Goal: Task Accomplishment & Management: Use online tool/utility

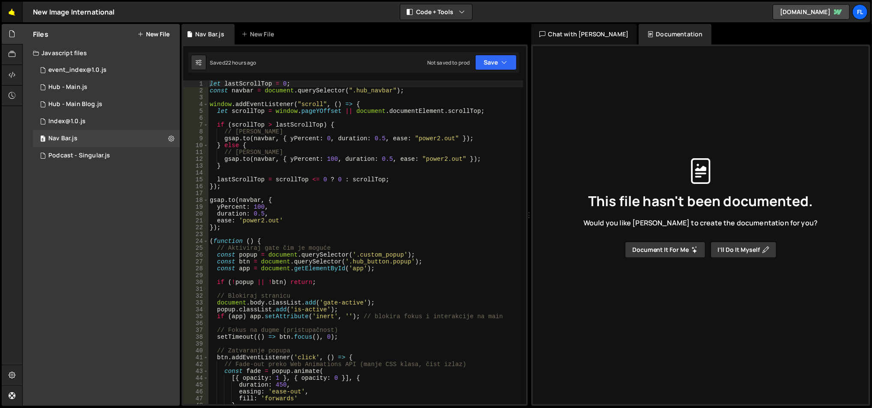
click at [19, 15] on link "🤙" at bounding box center [12, 12] width 21 height 21
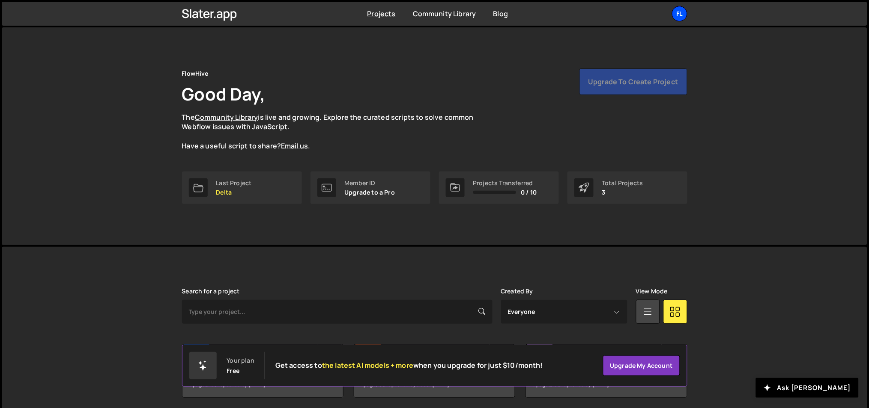
click at [679, 17] on div "Fl" at bounding box center [679, 13] width 15 height 15
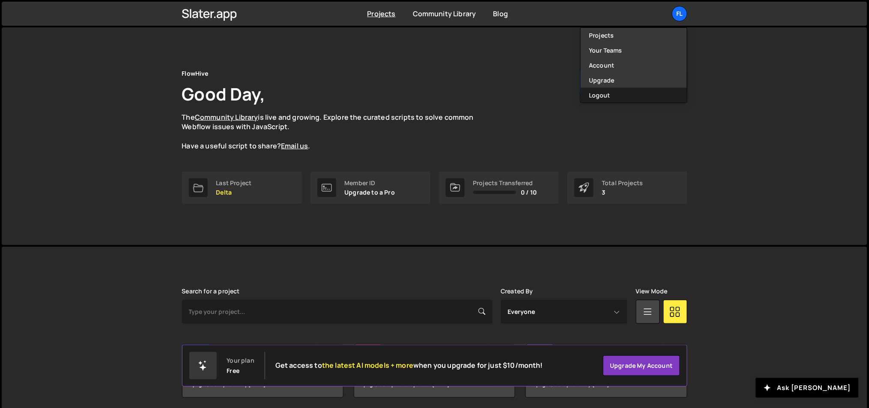
click at [646, 97] on button "Logout" at bounding box center [634, 95] width 106 height 15
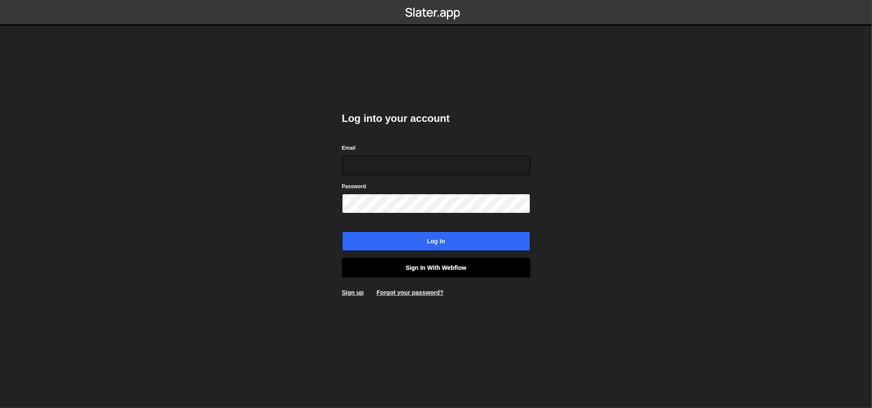
type input "lazar@akka.studio"
click at [457, 273] on link "Sign in with Webflow" at bounding box center [436, 268] width 188 height 20
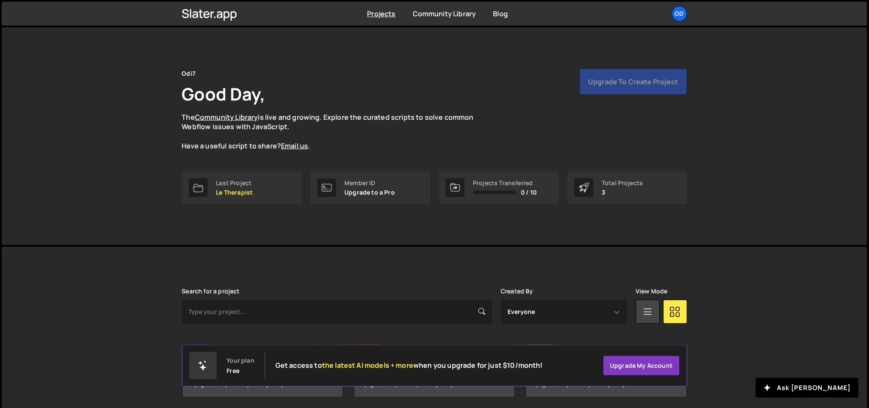
scroll to position [32, 0]
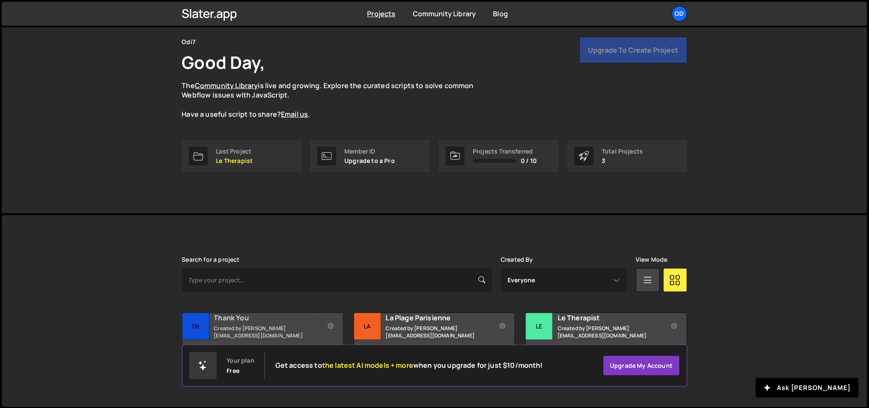
click at [267, 320] on h2 "Thank You" at bounding box center [265, 317] width 103 height 9
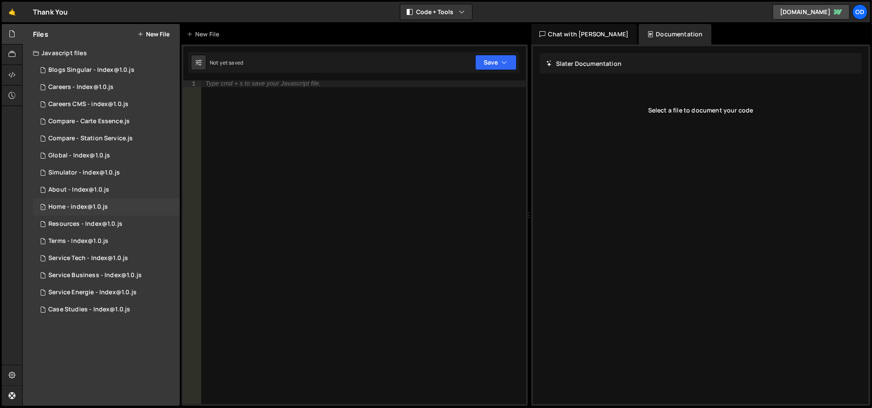
click at [104, 209] on div "Home - index@1.0.js" at bounding box center [78, 207] width 60 height 8
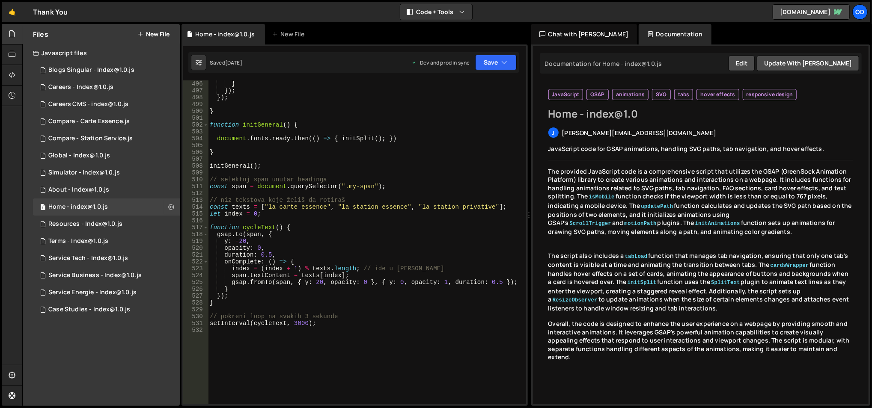
scroll to position [3417, 0]
click at [244, 324] on div ") ; } }) ; }) ; } function initGeneral ( ) { document . fonts . ready . then ((…" at bounding box center [366, 244] width 316 height 339
click at [266, 324] on div ") ; } }) ; }) ; } function initGeneral ( ) { document . fonts . ready . then ((…" at bounding box center [366, 244] width 316 height 339
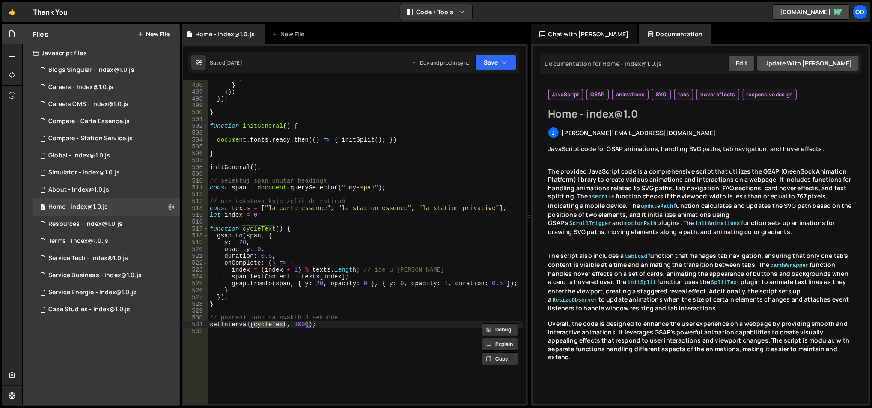
click at [281, 303] on div ") ; } }) ; }) ; } function initGeneral ( ) { document . fonts . ready . then ((…" at bounding box center [366, 244] width 316 height 339
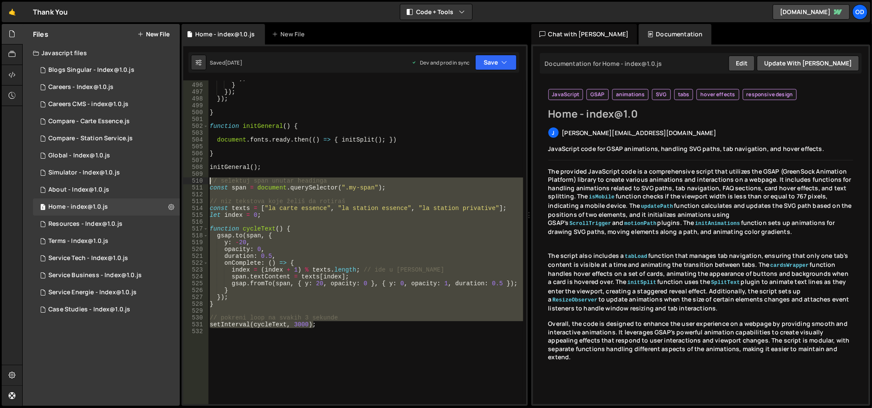
drag, startPoint x: 324, startPoint y: 325, endPoint x: 210, endPoint y: 182, distance: 182.9
click at [210, 182] on div ") ; } }) ; }) ; } function initGeneral ( ) { document . fonts . ready . then ((…" at bounding box center [366, 244] width 316 height 339
type textarea "// selektuj span unutar headinga const span = document.querySelector(".my-span"…"
click at [18, 6] on link "🤙" at bounding box center [12, 12] width 21 height 21
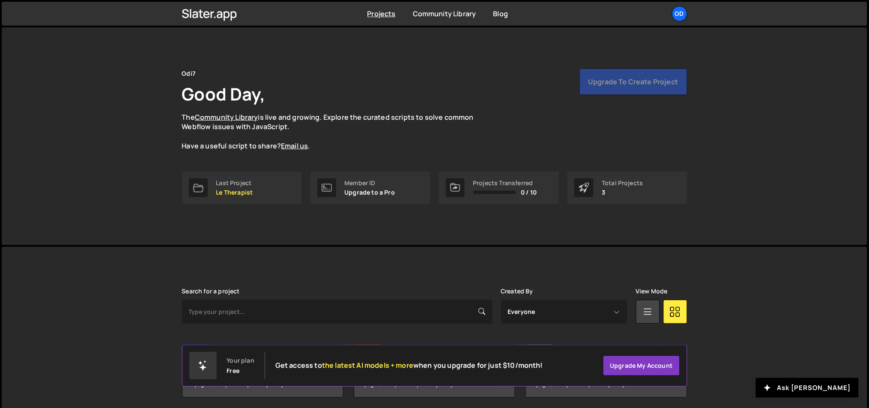
scroll to position [32, 0]
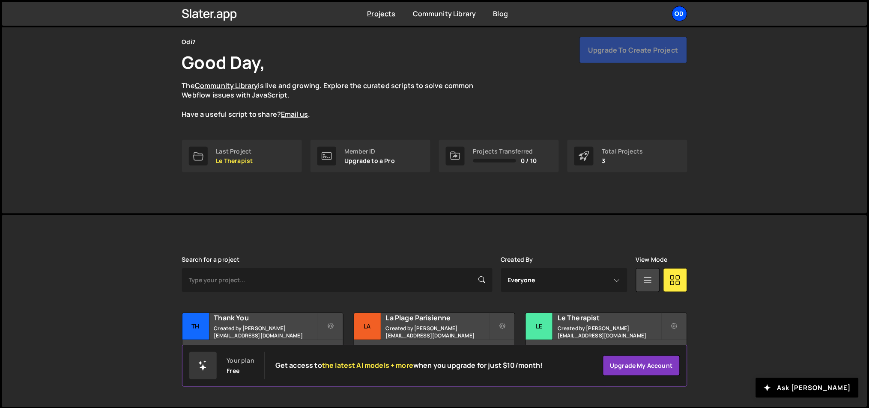
click at [684, 12] on div "Od" at bounding box center [679, 13] width 15 height 15
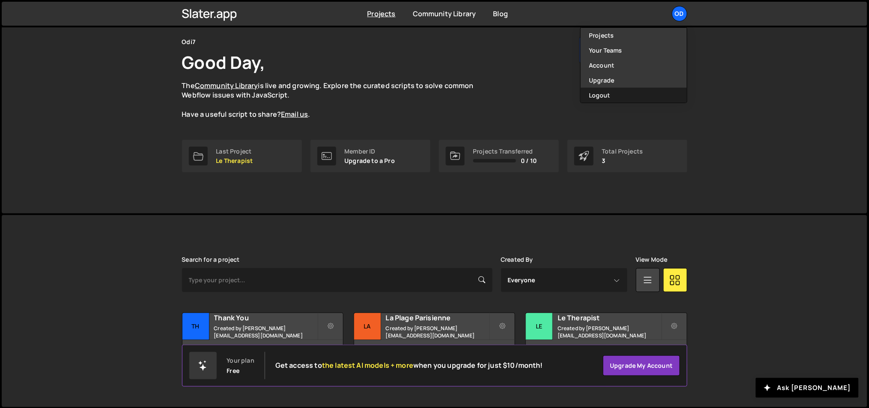
click at [620, 89] on button "Logout" at bounding box center [634, 95] width 106 height 15
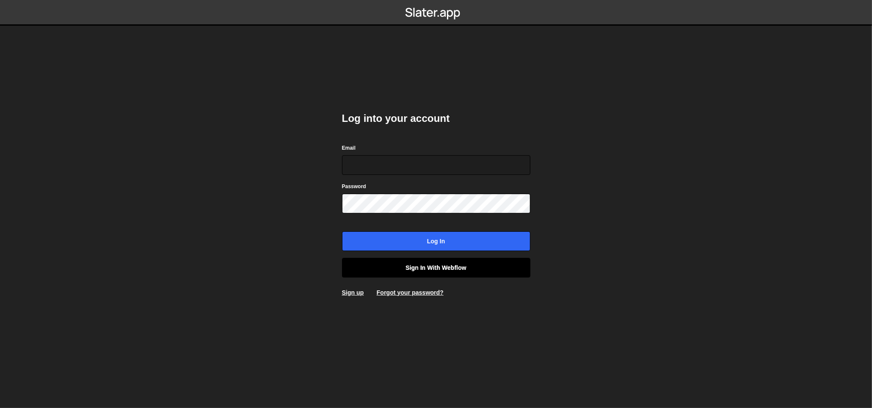
type input "[PERSON_NAME][EMAIL_ADDRESS][DOMAIN_NAME]"
click at [396, 269] on link "Sign in with Webflow" at bounding box center [436, 268] width 188 height 20
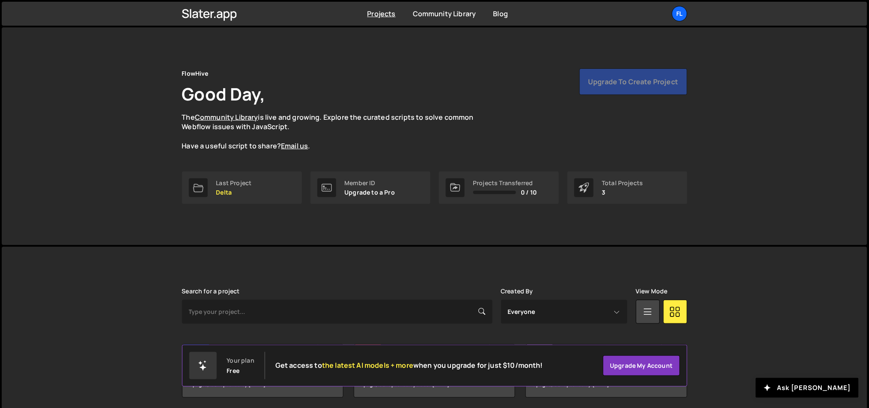
scroll to position [32, 0]
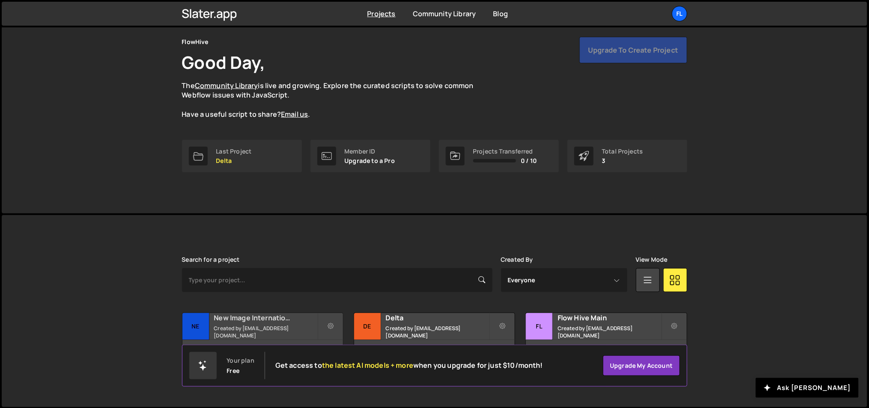
click at [259, 319] on h2 "New Image International" at bounding box center [265, 317] width 103 height 9
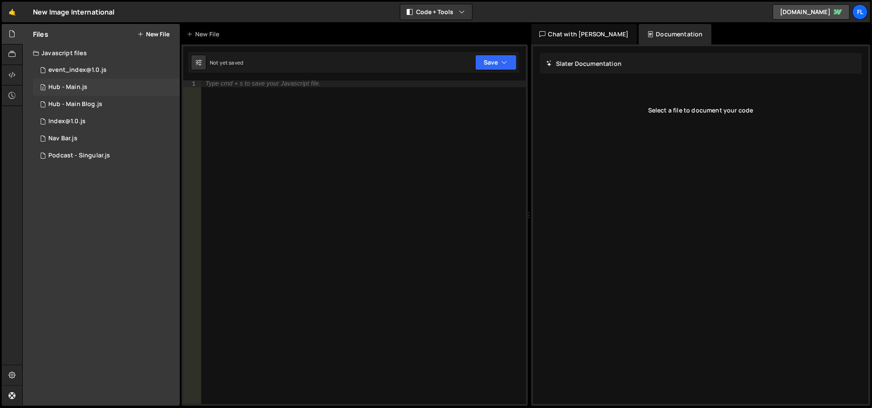
click at [69, 83] on div "Hub - Main.js" at bounding box center [67, 87] width 39 height 8
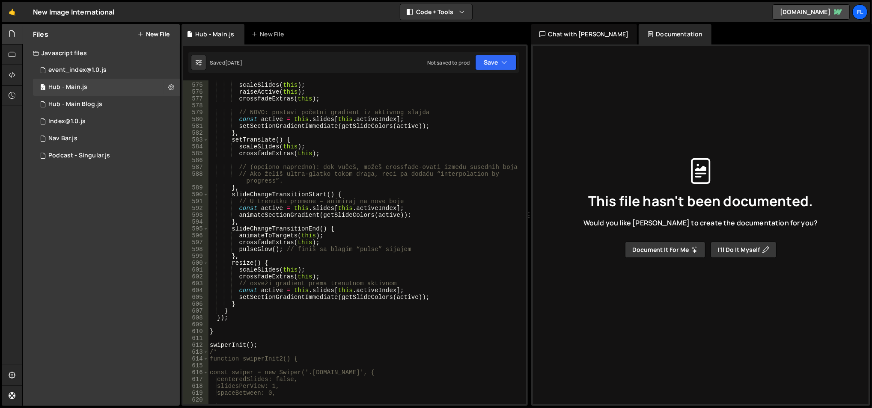
scroll to position [4162, 0]
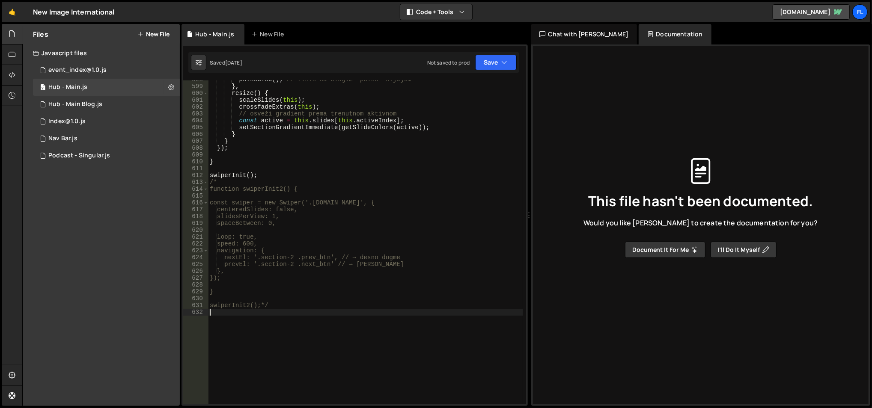
click at [310, 322] on div "pulseGlow ( ) ; // finiš sa blagim “pulse” sijajem } , resize ( ) { scaleSlides…" at bounding box center [366, 245] width 316 height 339
paste textarea "setInterval(cycleText, 3000);"
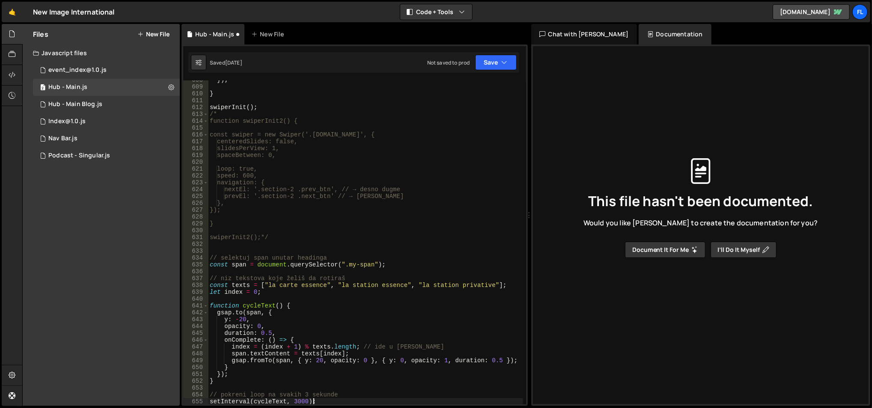
scroll to position [4244, 0]
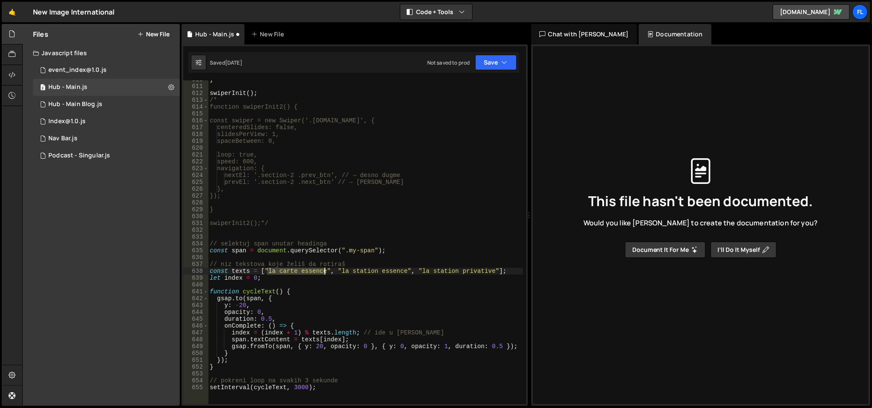
drag, startPoint x: 268, startPoint y: 272, endPoint x: 323, endPoint y: 271, distance: 55.2
click at [323, 271] on div "} swiperInit ( ) ; /* function swiperInit2() { const swiper = new Swiper('.[DOM…" at bounding box center [366, 245] width 316 height 339
paste textarea "Nutriton"
drag, startPoint x: 309, startPoint y: 271, endPoint x: 375, endPoint y: 272, distance: 66.4
click at [375, 272] on div "} swiperInit ( ) ; /* function swiperInit2() { const swiper = new Swiper('.[DOM…" at bounding box center [366, 245] width 316 height 339
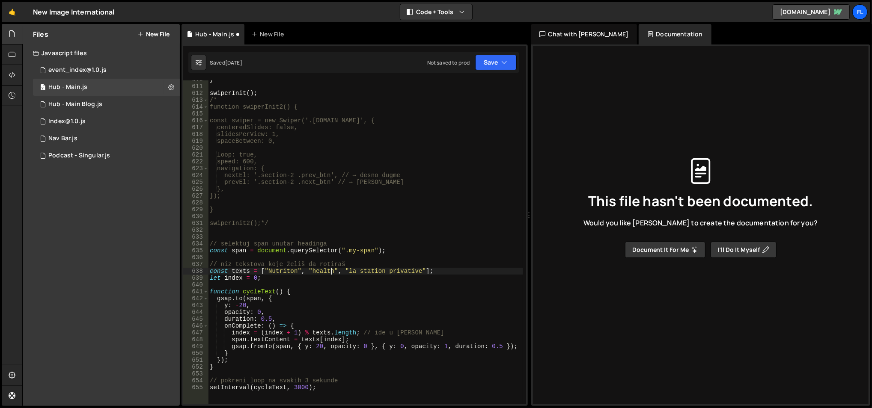
scroll to position [0, 9]
drag, startPoint x: 346, startPoint y: 271, endPoint x: 417, endPoint y: 271, distance: 71.1
click at [417, 271] on div "} swiperInit ( ) ; /* function swiperInit2() { const swiper = new Swiper('.[DOM…" at bounding box center [366, 245] width 316 height 339
click at [482, 66] on button "Save" at bounding box center [496, 62] width 42 height 15
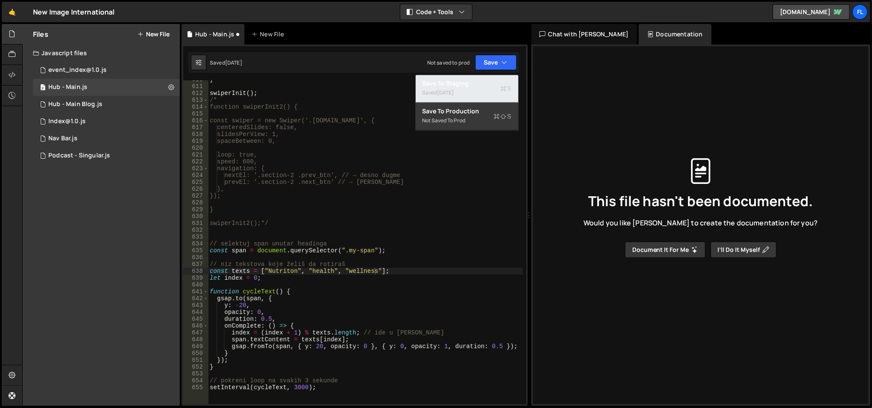
click at [474, 79] on button "Save to Staging S Saved [DATE]" at bounding box center [467, 89] width 103 height 28
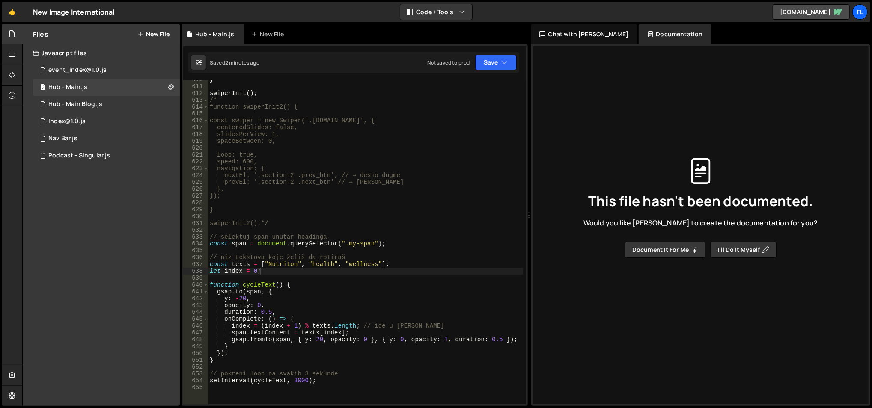
click at [313, 263] on div "} swiperInit ( ) ; /* function swiperInit2() { const swiper = new Swiper('.[DOM…" at bounding box center [366, 245] width 316 height 339
click at [350, 263] on div "} swiperInit ( ) ; /* function swiperInit2() { const swiper = new Swiper('.[DOM…" at bounding box center [366, 245] width 316 height 339
click at [429, 239] on div "} swiperInit ( ) ; /* function swiperInit2() { const swiper = new Swiper('.[DOM…" at bounding box center [366, 245] width 316 height 339
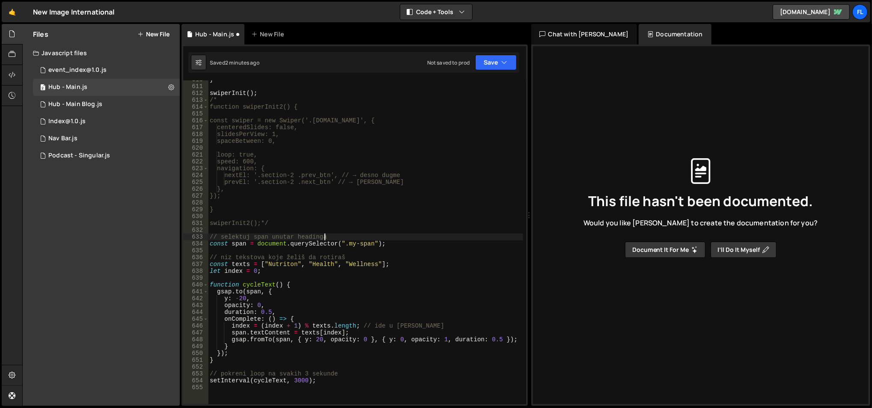
scroll to position [0, 7]
type textarea "// selektuj span unutar headinga"
